Goal: Information Seeking & Learning: Find contact information

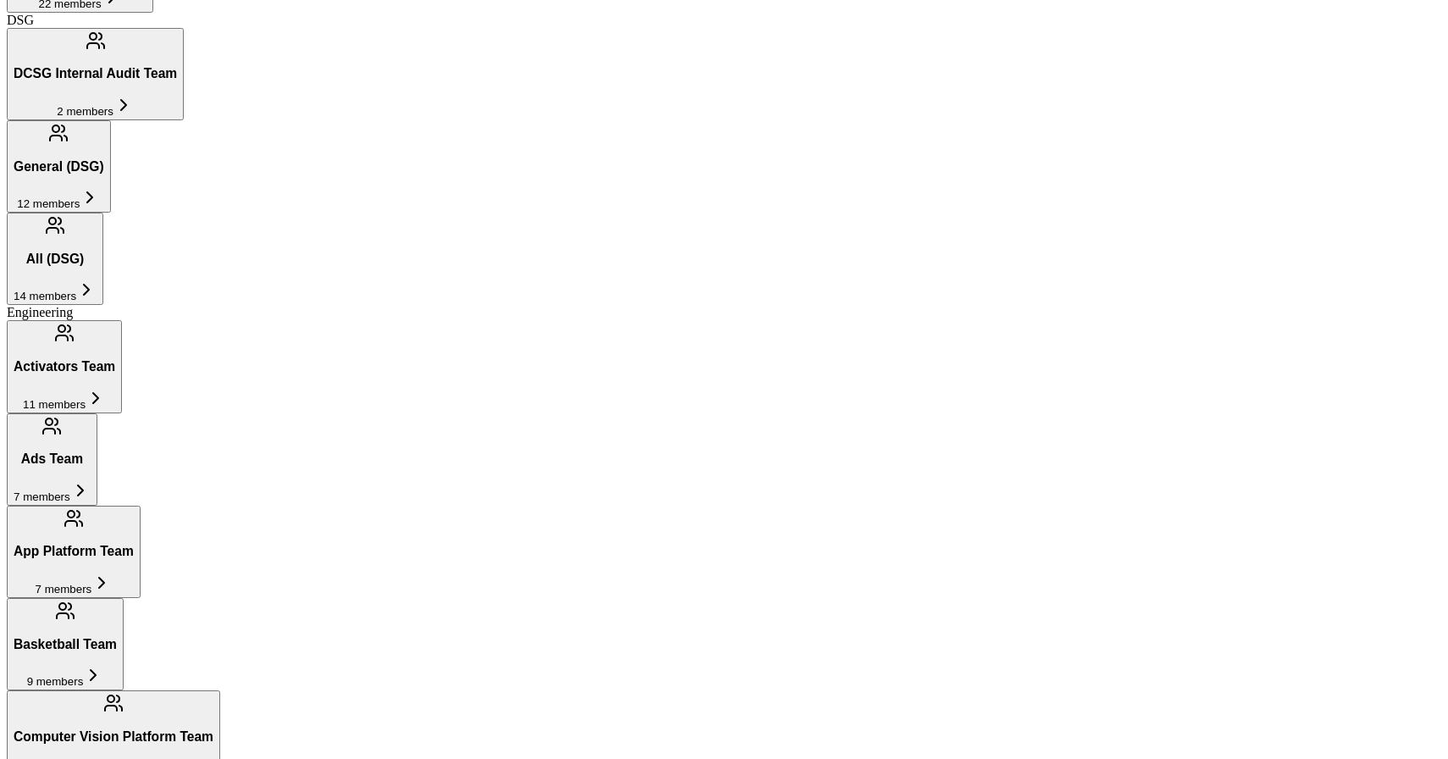
scroll to position [1364, 0]
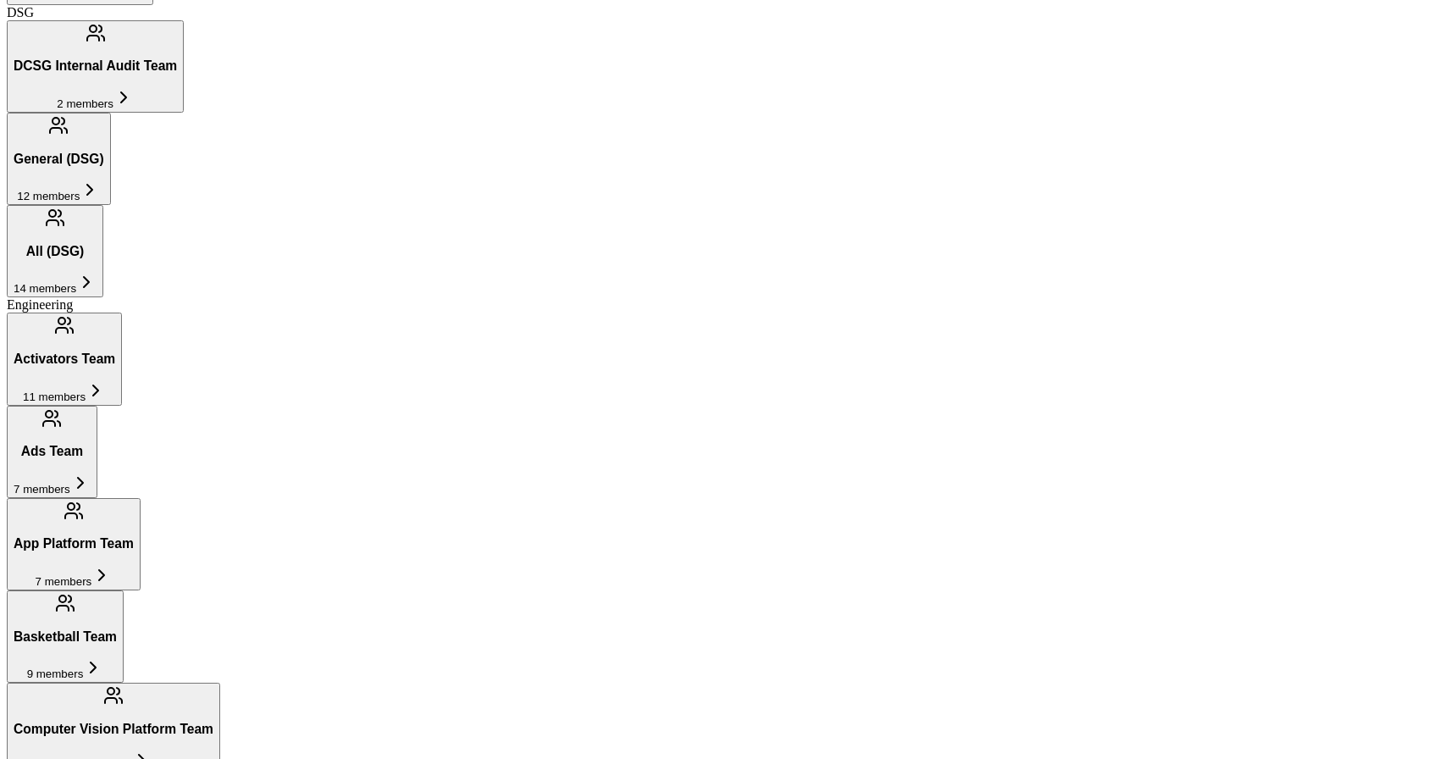
scroll to position [1365, 0]
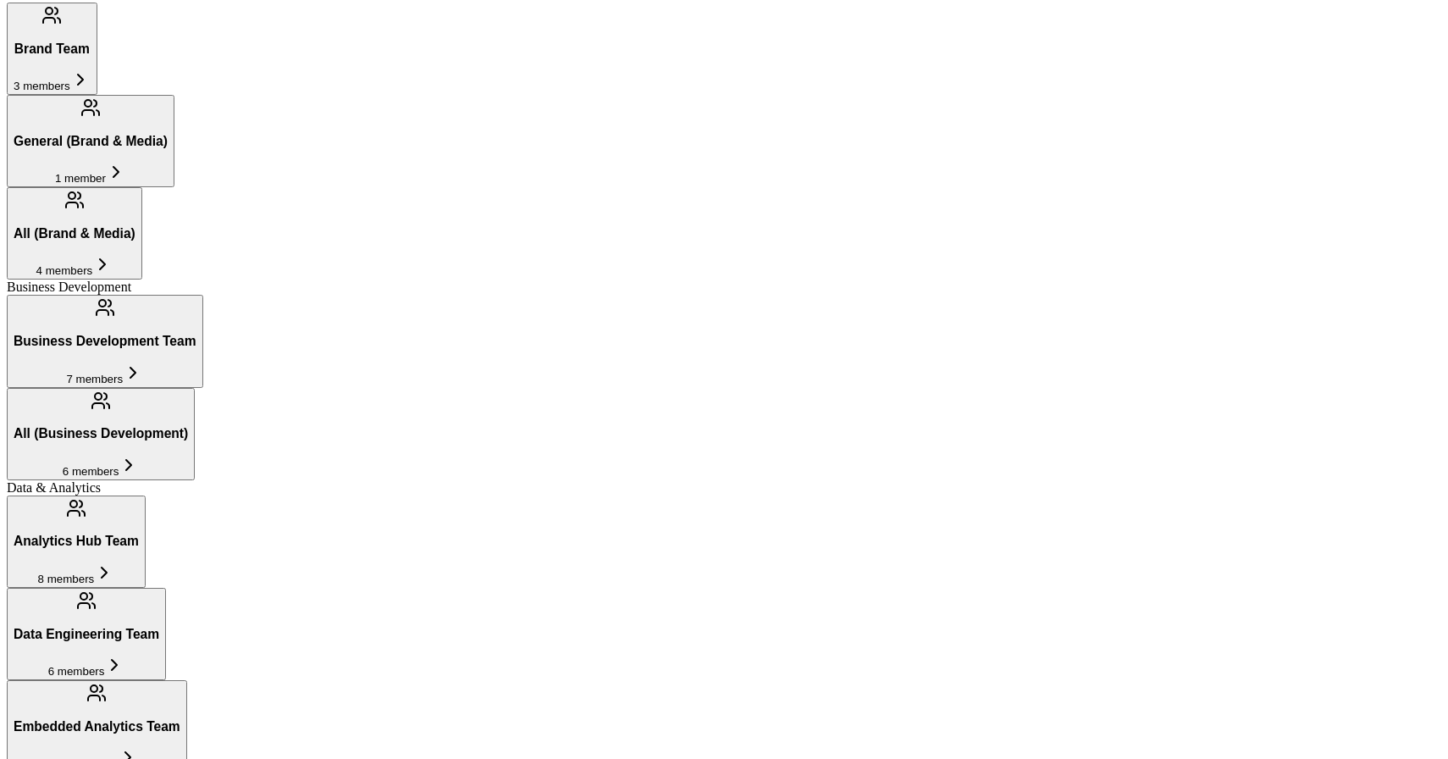
scroll to position [445, 0]
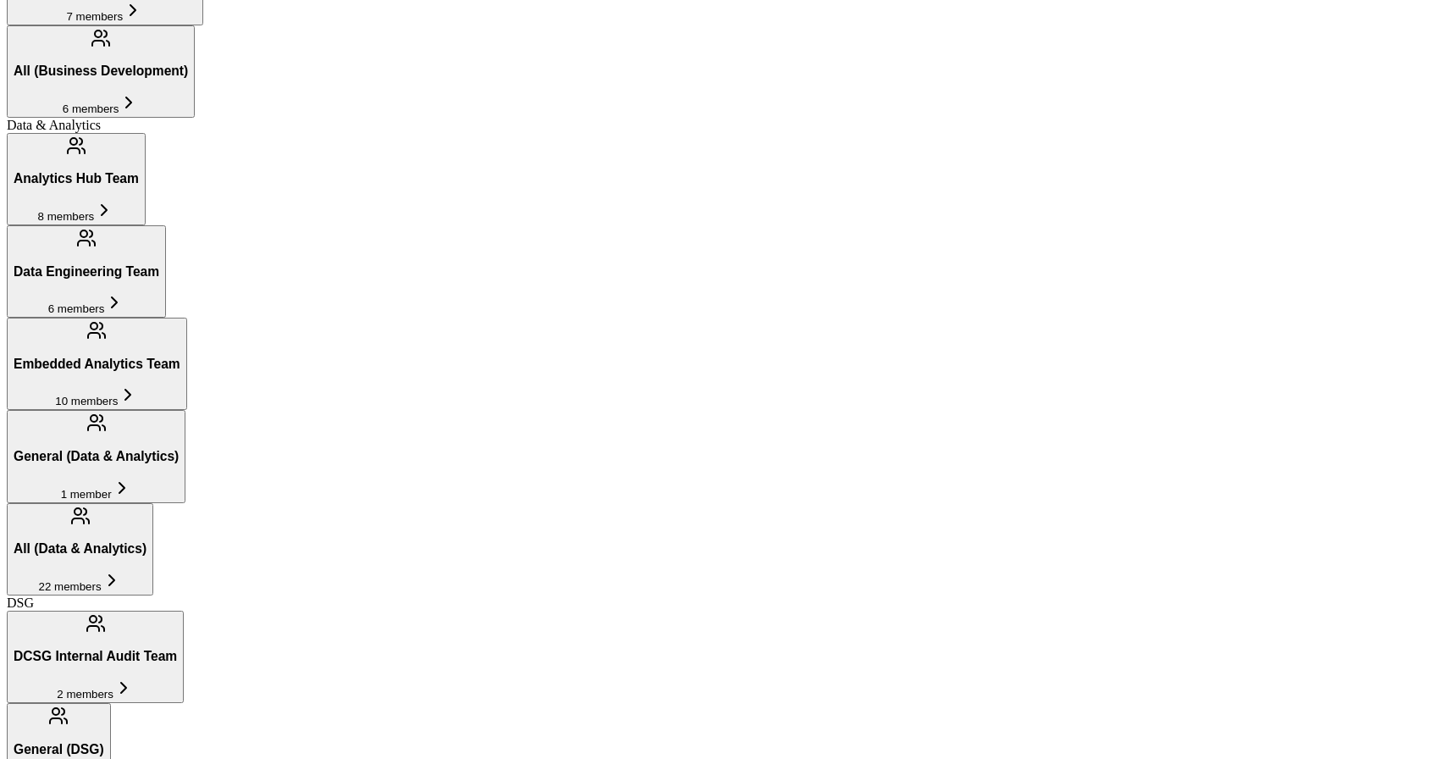
scroll to position [784, 0]
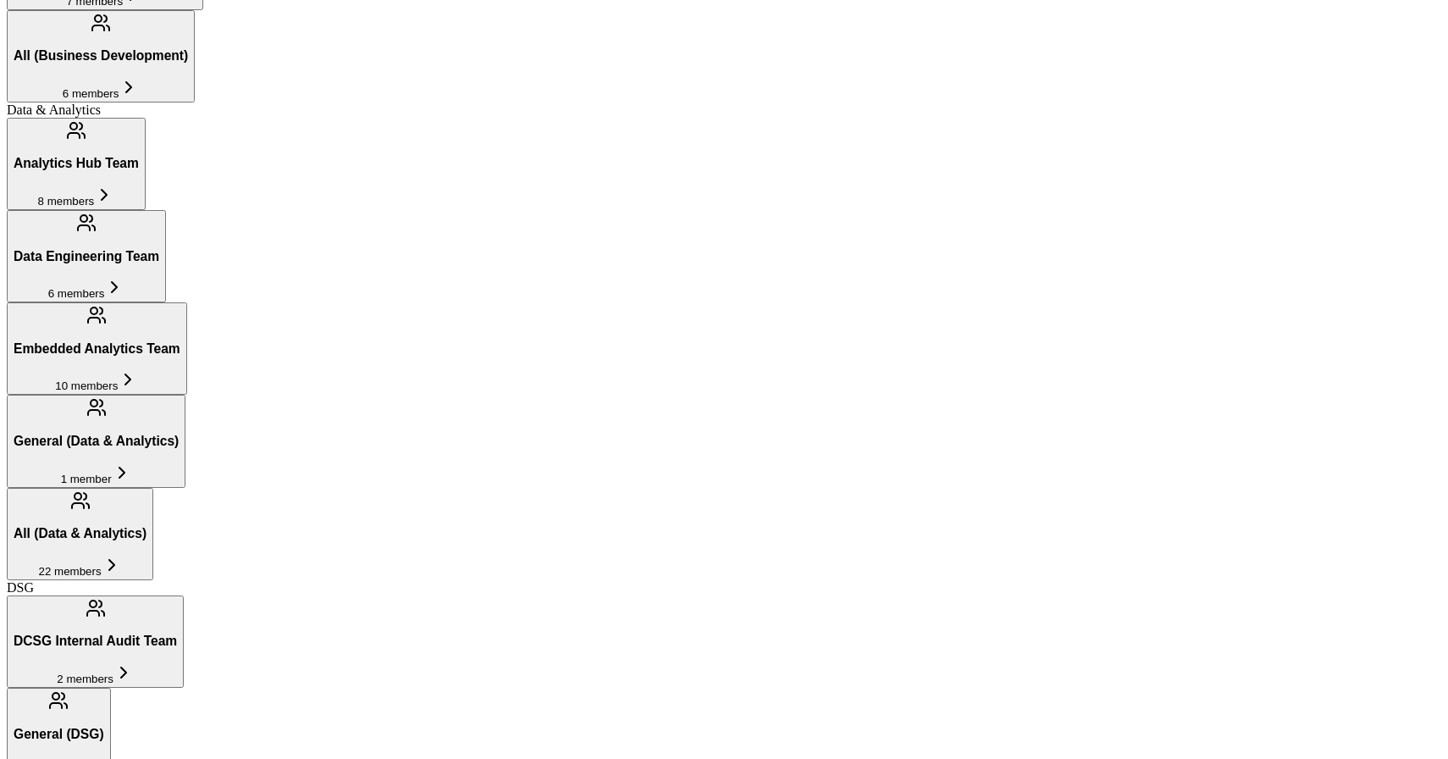
scroll to position [824, 0]
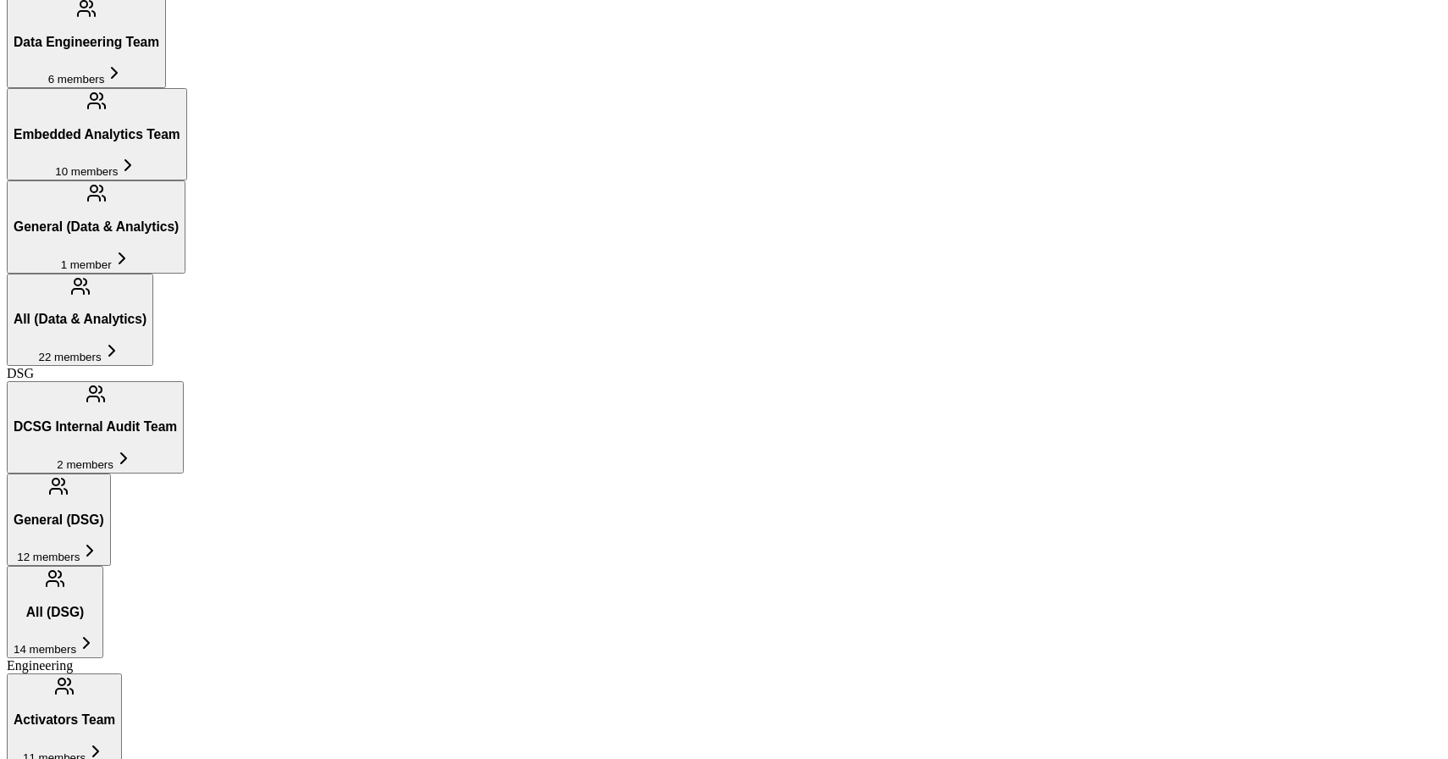
scroll to position [1015, 0]
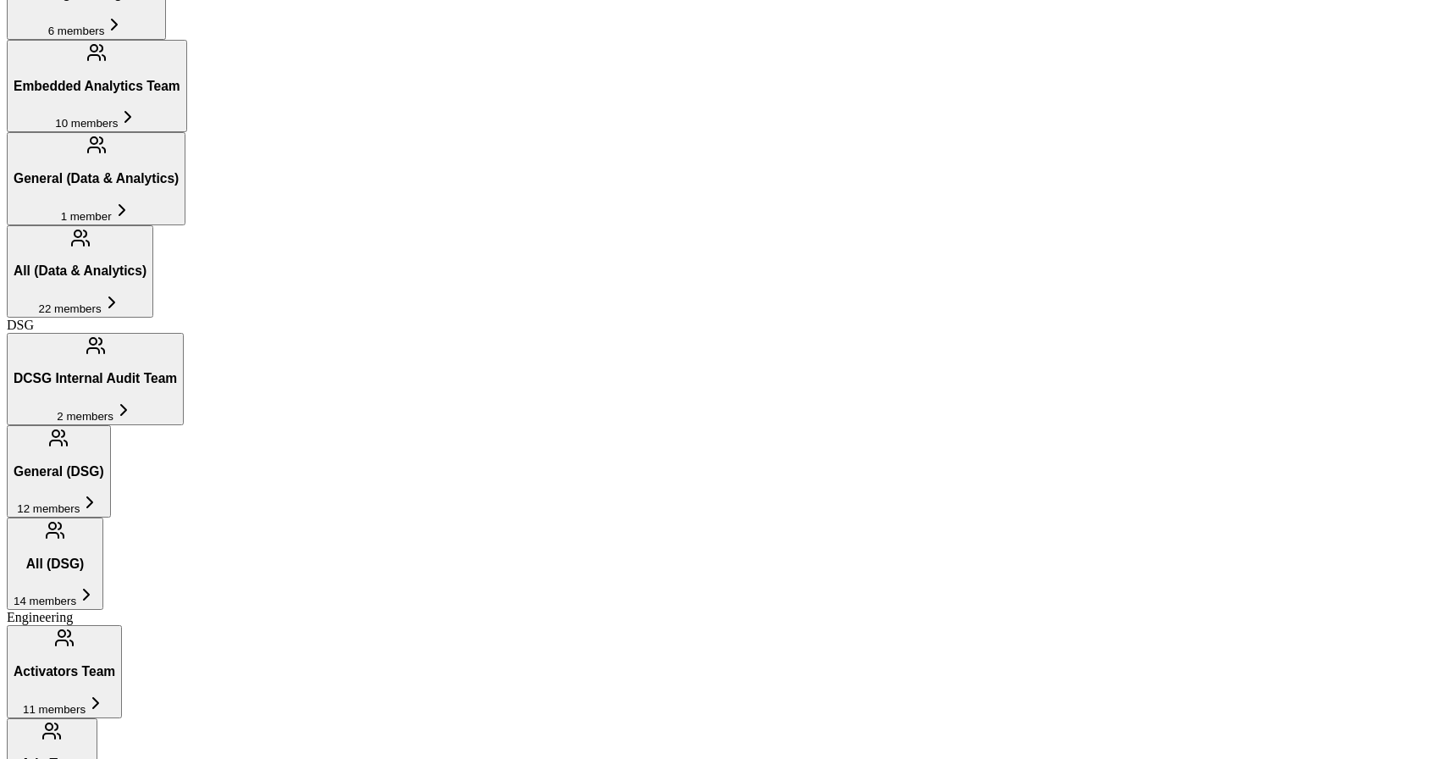
scroll to position [1046, 0]
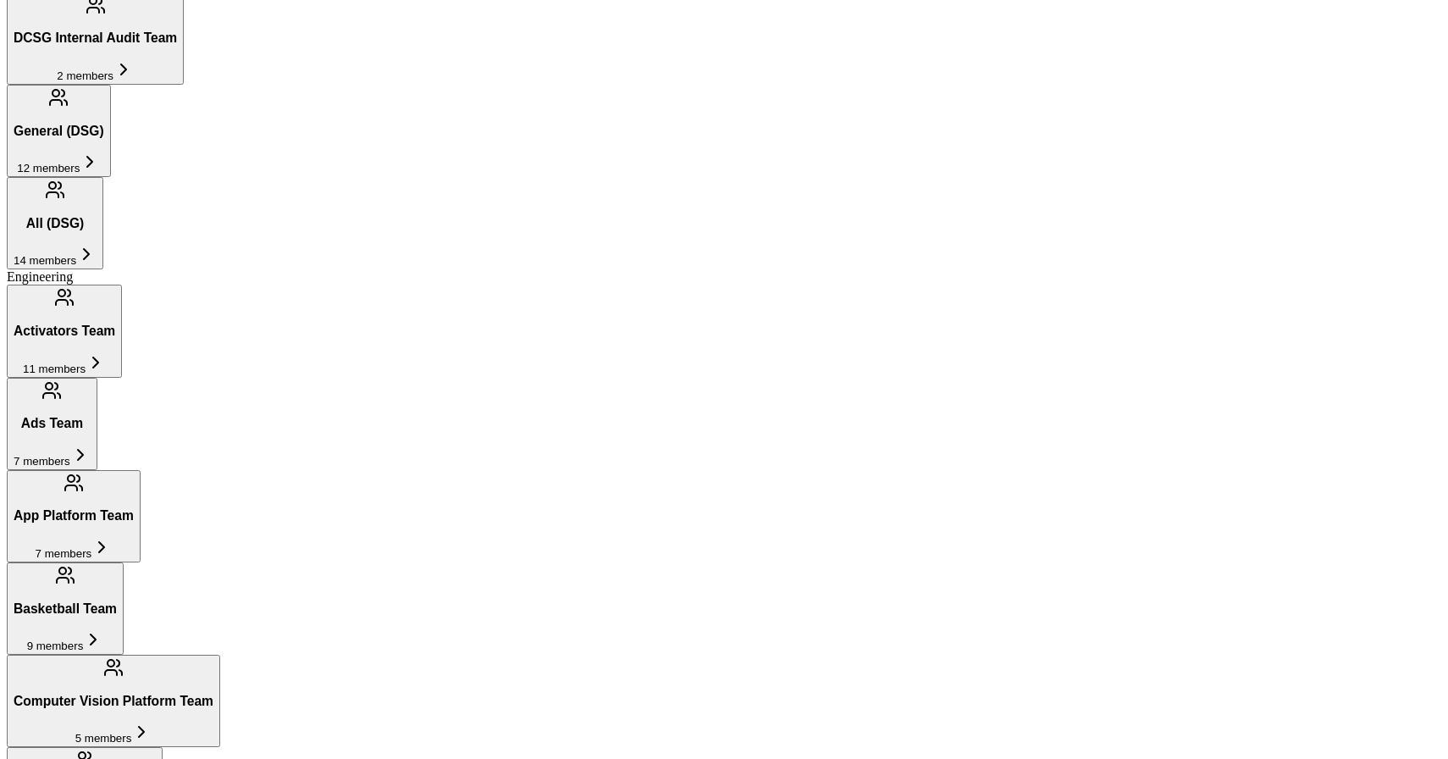
scroll to position [1362, 0]
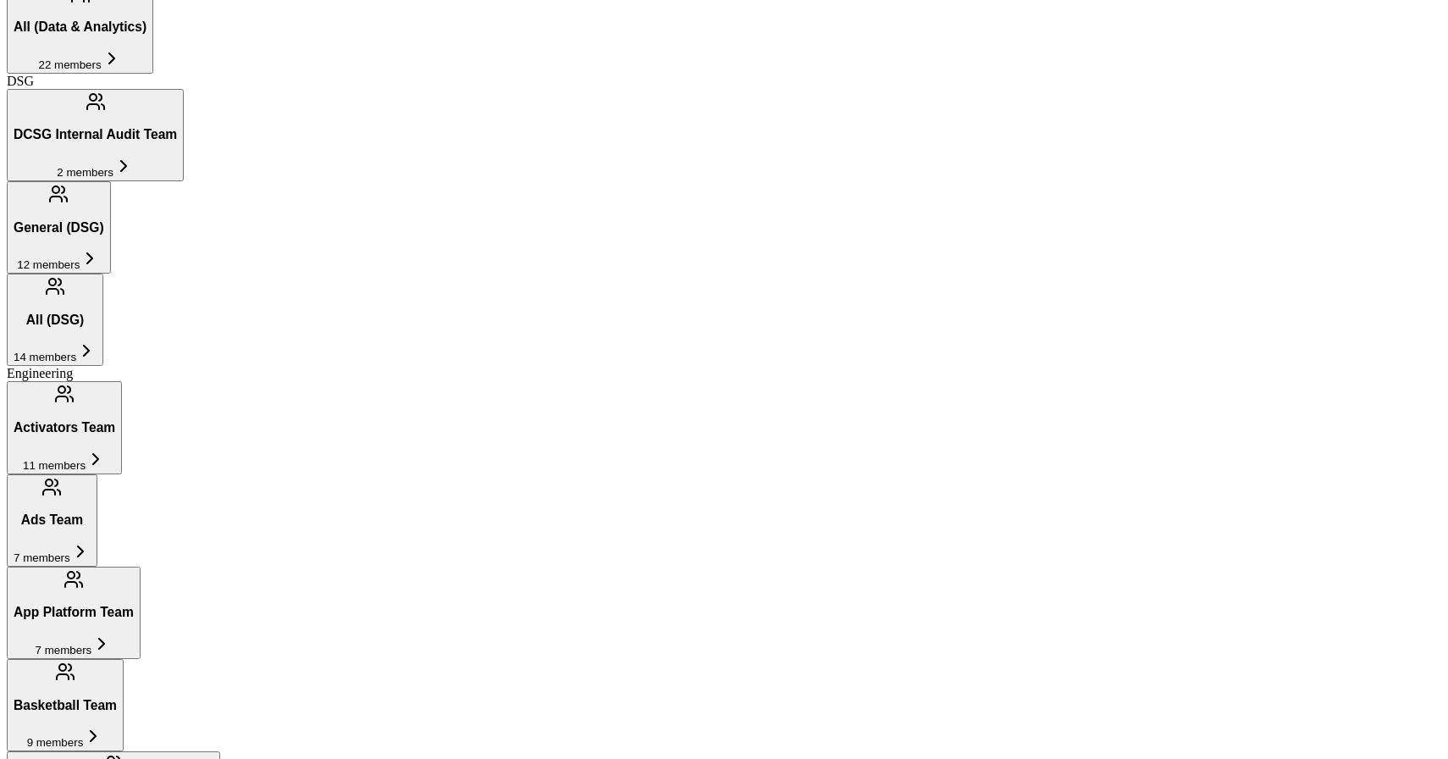
scroll to position [1290, 0]
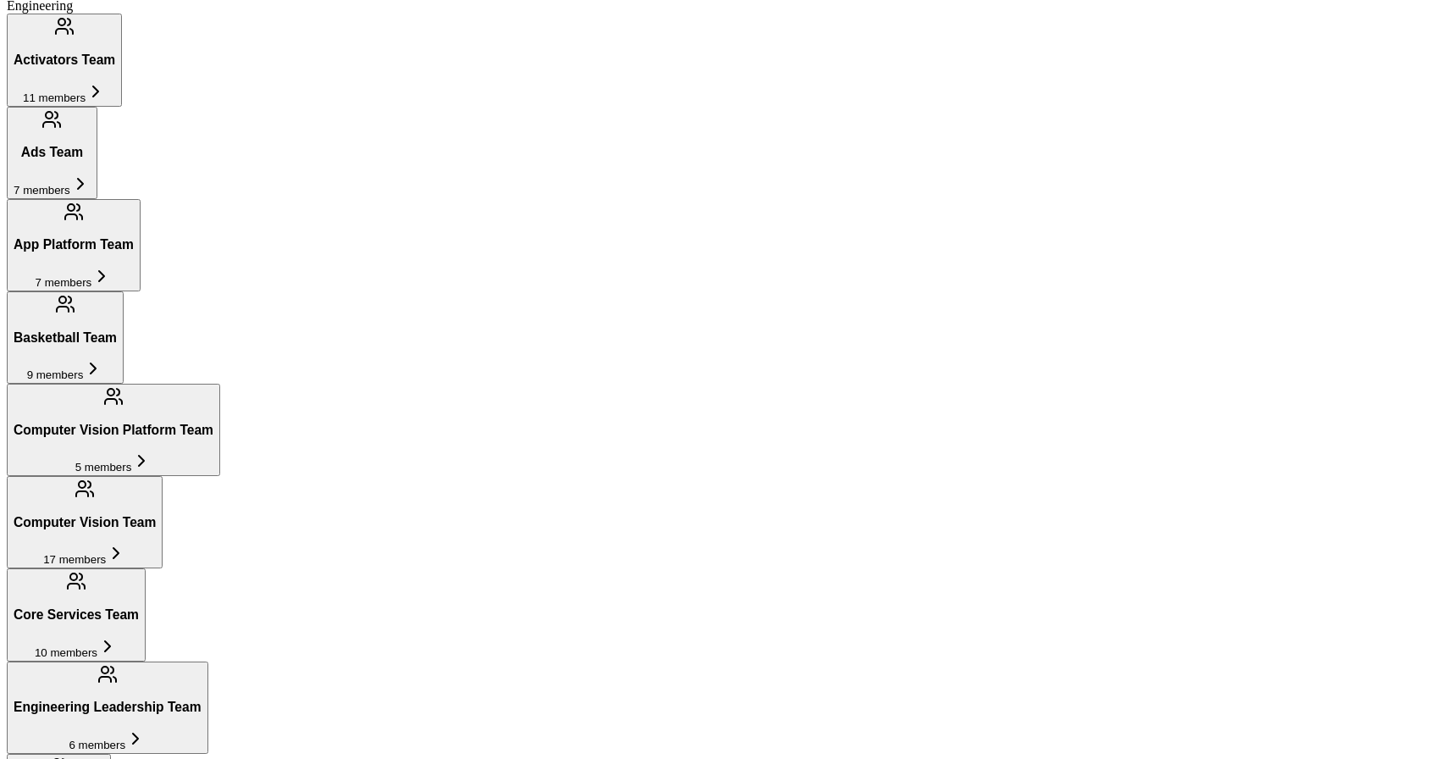
scroll to position [1670, 0]
drag, startPoint x: 1014, startPoint y: 203, endPoint x: 948, endPoint y: 154, distance: 82.3
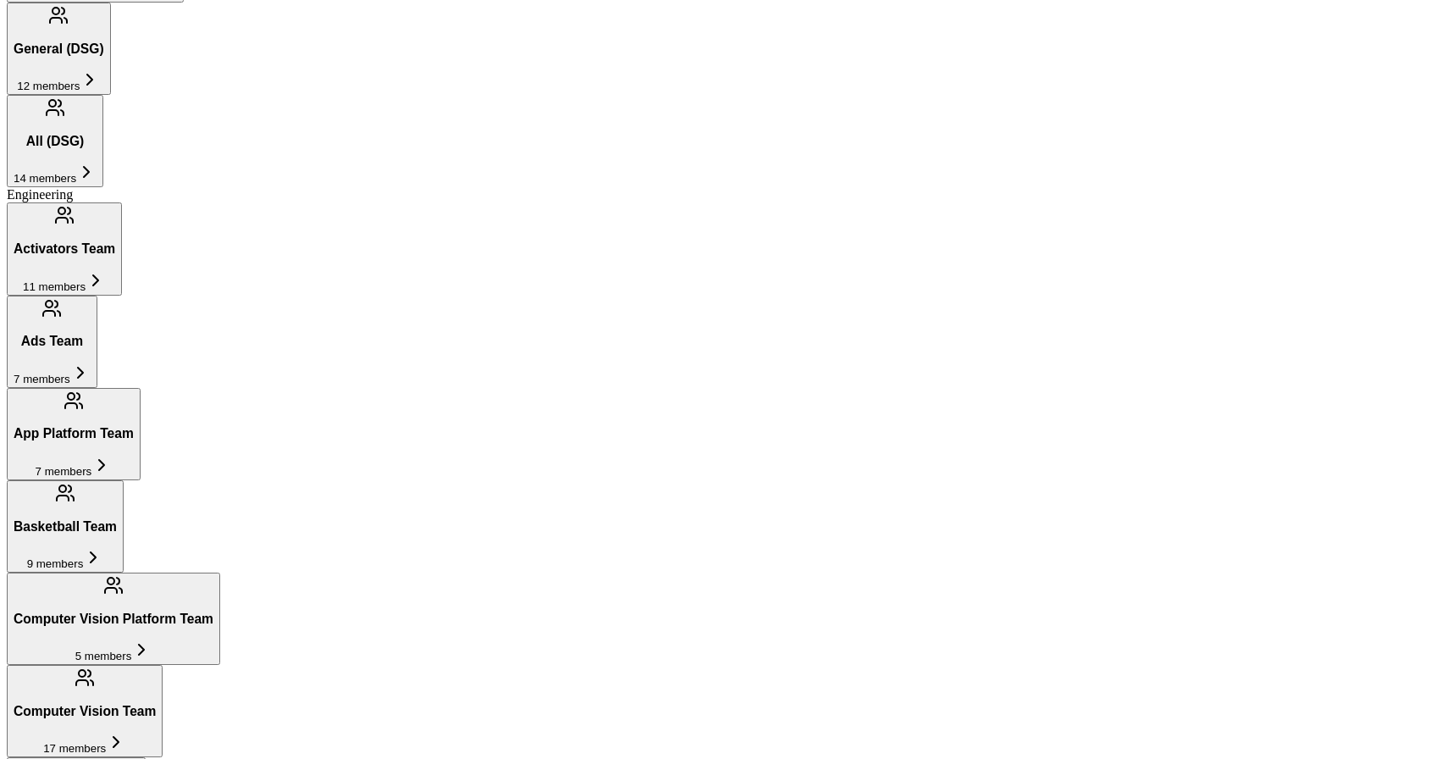
scroll to position [1429, 0]
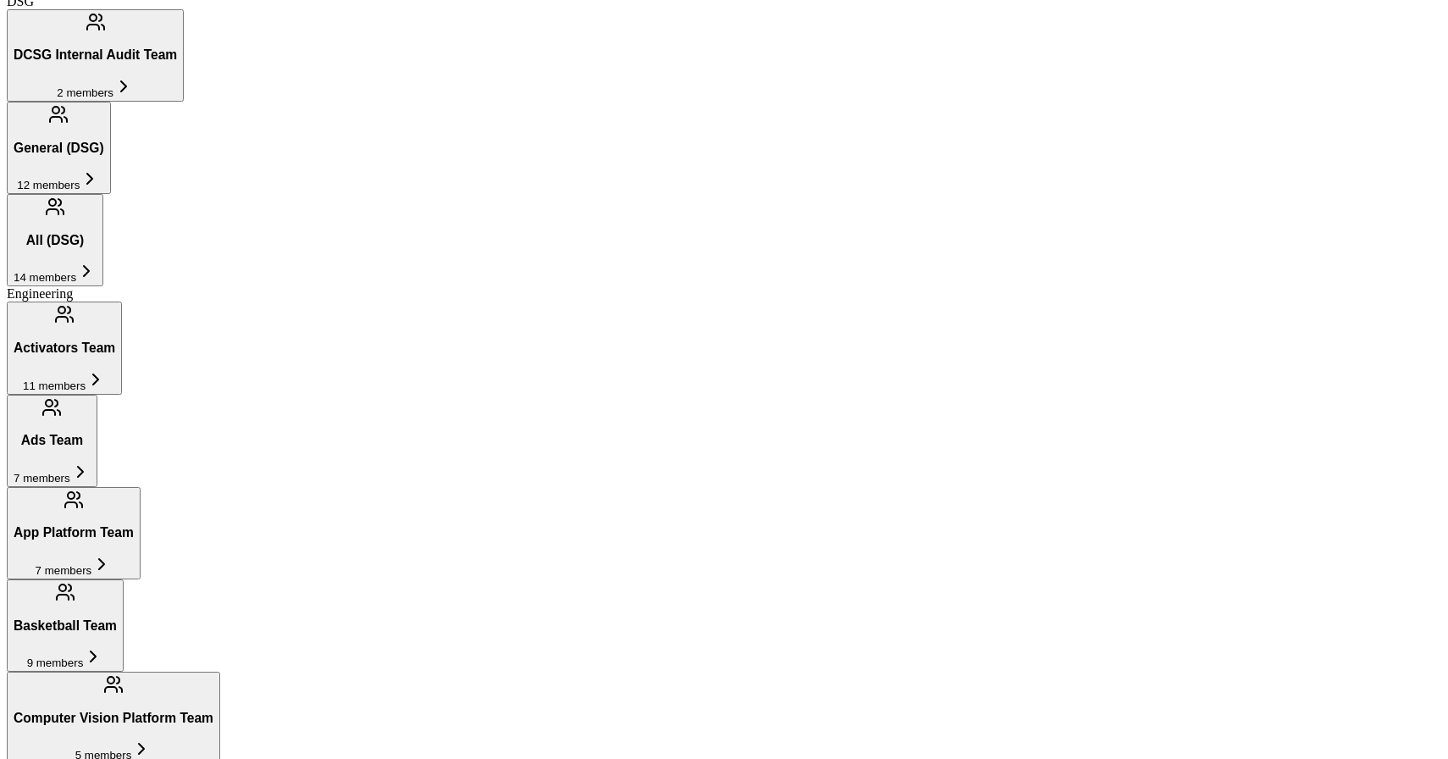
scroll to position [1379, 0]
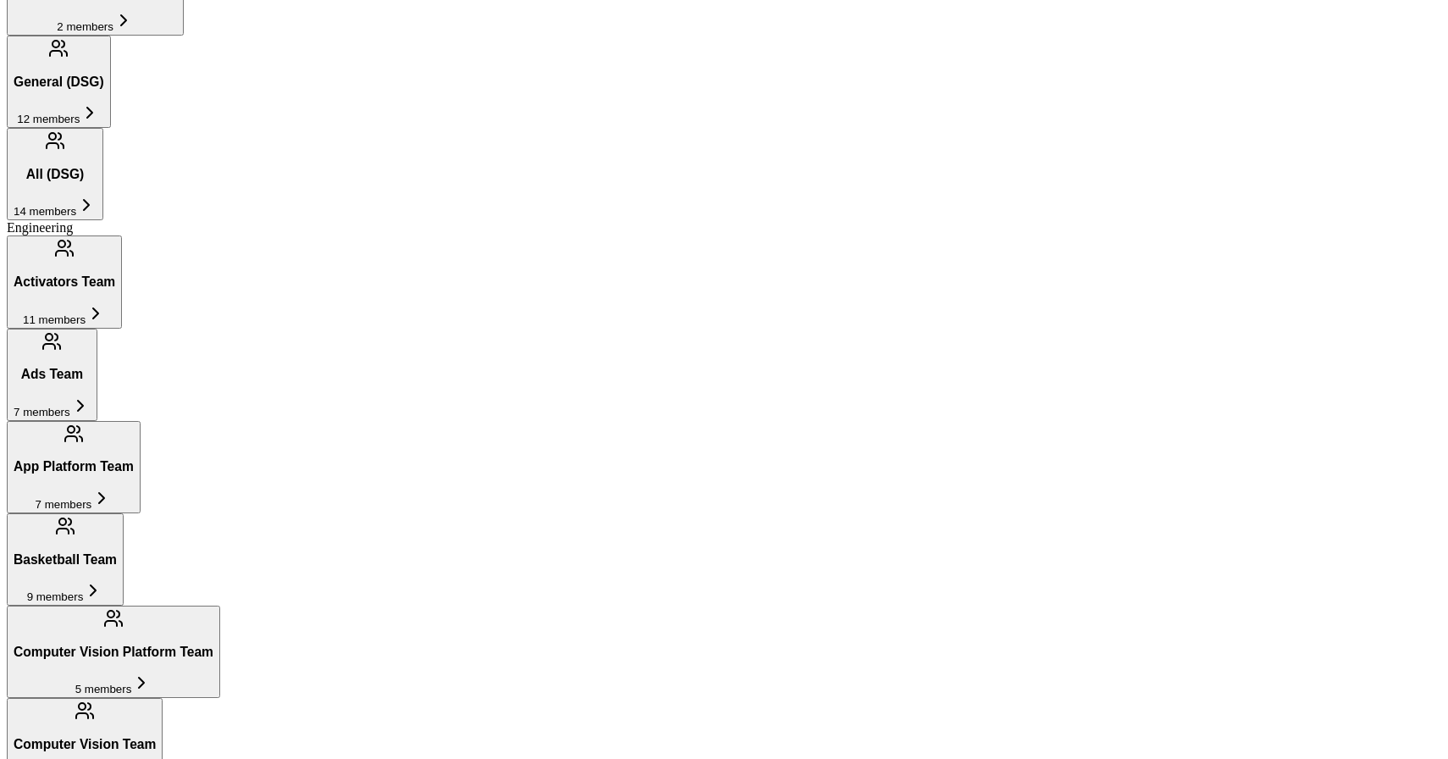
scroll to position [1454, 0]
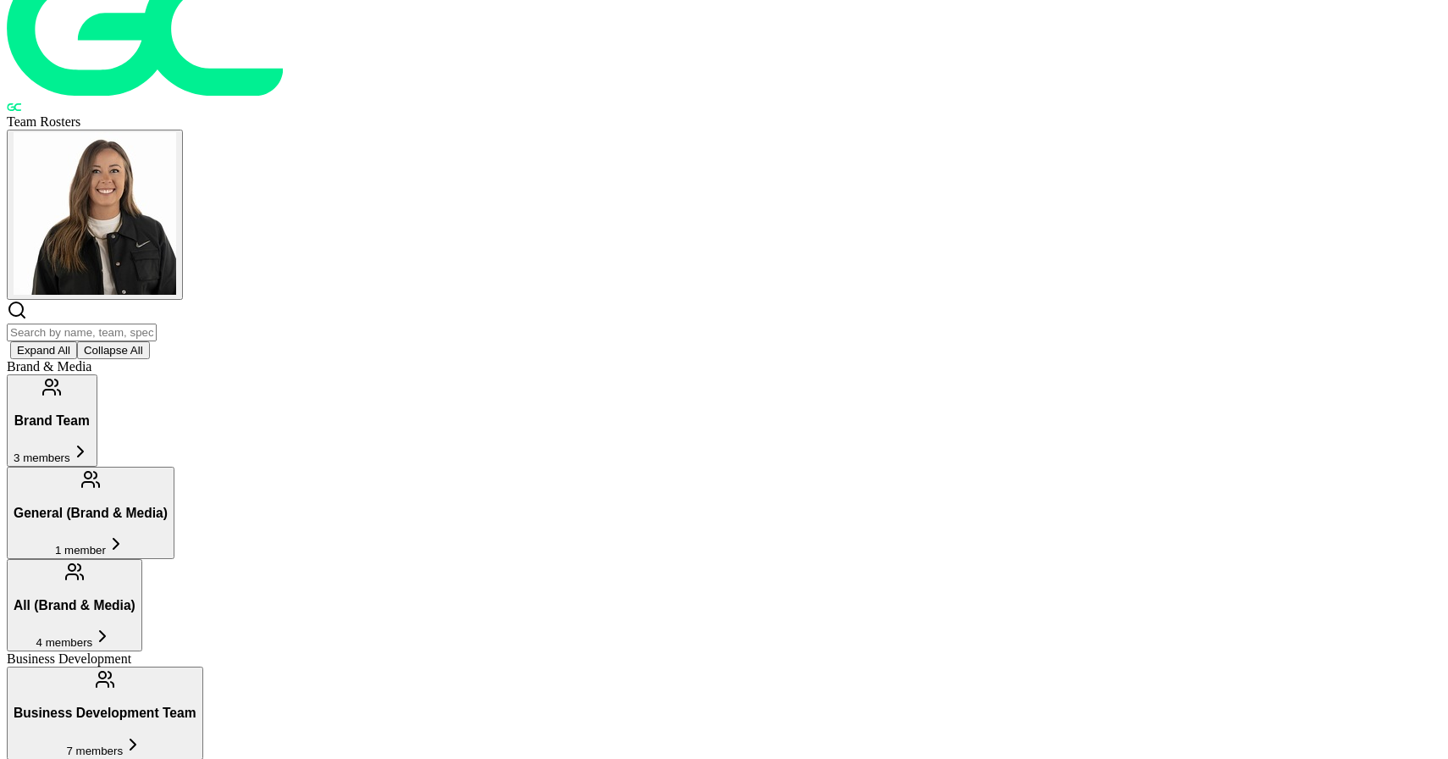
scroll to position [0, 0]
